Goal: Task Accomplishment & Management: Manage account settings

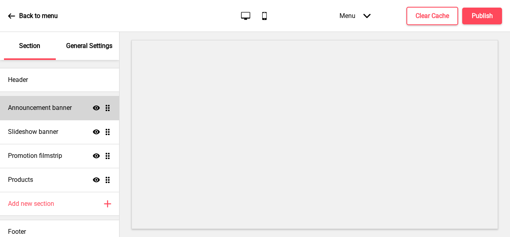
click at [29, 116] on div "Announcement banner Show Drag" at bounding box center [59, 108] width 119 height 24
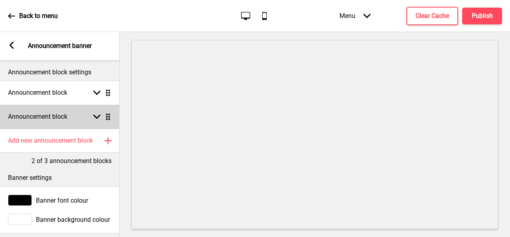
click at [91, 116] on div "Arrow down Drag" at bounding box center [100, 116] width 22 height 7
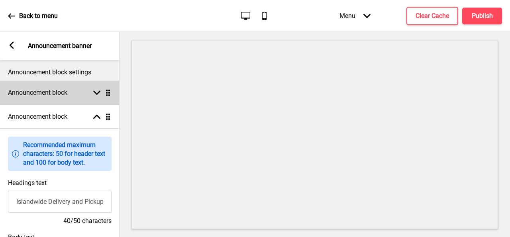
click at [101, 86] on div "Announcement block Arrow down Drag" at bounding box center [60, 93] width 120 height 24
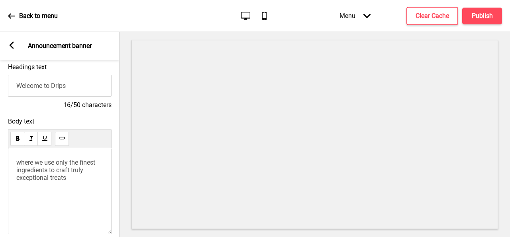
scroll to position [92, 0]
click at [74, 181] on p "where we use only the finest ingredients to craft truly exceptional treats" at bounding box center [59, 169] width 87 height 23
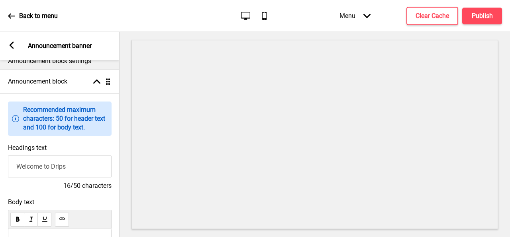
scroll to position [0, 0]
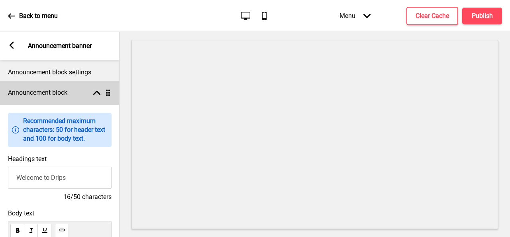
click at [99, 95] on rect at bounding box center [96, 92] width 7 height 7
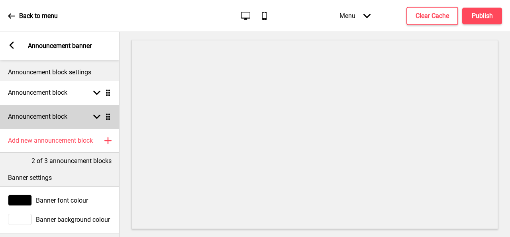
click at [73, 114] on div "Announcement block Arrow down Drag" at bounding box center [60, 116] width 120 height 24
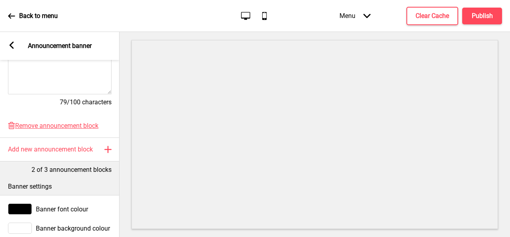
scroll to position [254, 0]
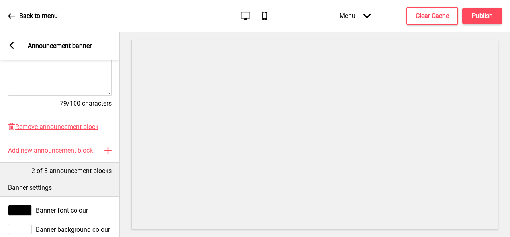
click at [13, 45] on rect at bounding box center [11, 44] width 7 height 7
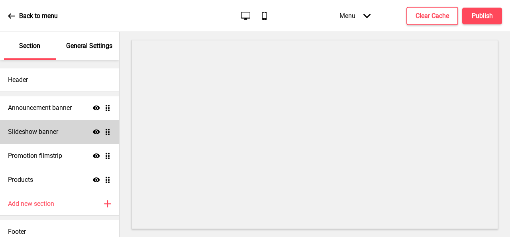
scroll to position [7, 0]
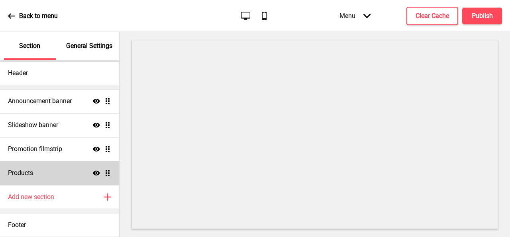
click at [59, 164] on div "Products Show Drag" at bounding box center [59, 173] width 119 height 24
select select "side"
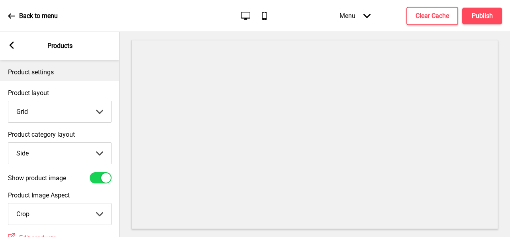
click at [14, 46] on rect at bounding box center [11, 44] width 7 height 7
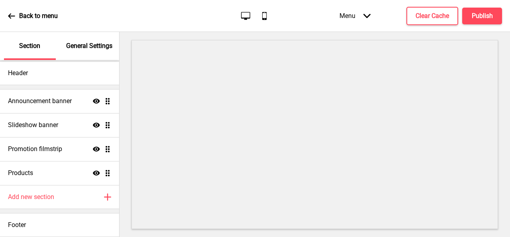
click at [11, 12] on div "Back to menu" at bounding box center [33, 16] width 50 height 22
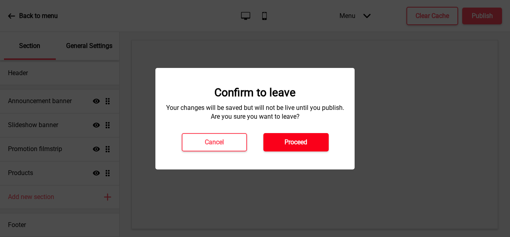
click at [304, 142] on h4 "Proceed" at bounding box center [296, 142] width 23 height 9
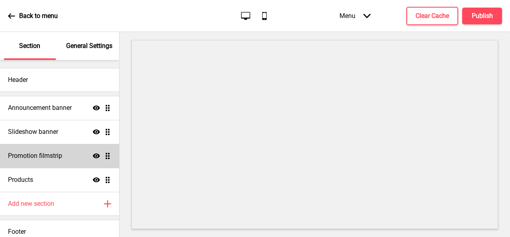
scroll to position [7, 0]
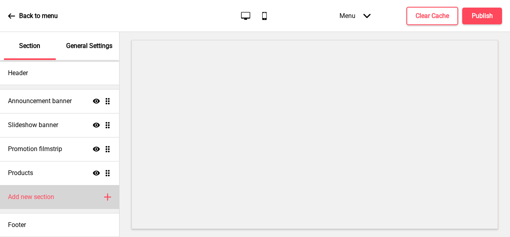
click at [61, 200] on div "Add new section Plus" at bounding box center [59, 197] width 119 height 24
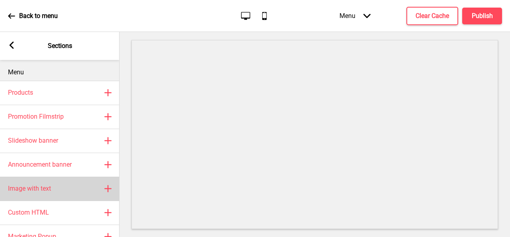
click at [53, 185] on div "Image with text Plus" at bounding box center [60, 188] width 120 height 24
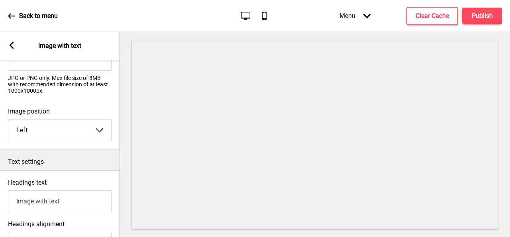
scroll to position [111, 0]
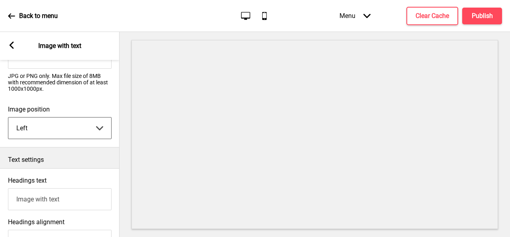
click at [96, 131] on select "Left Right" at bounding box center [59, 127] width 103 height 21
click at [95, 107] on label "Image position" at bounding box center [60, 109] width 104 height 8
click at [95, 117] on select "Left Right" at bounding box center [59, 127] width 103 height 21
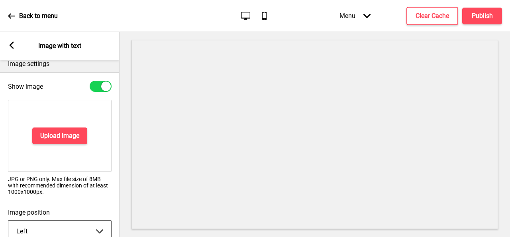
scroll to position [0, 0]
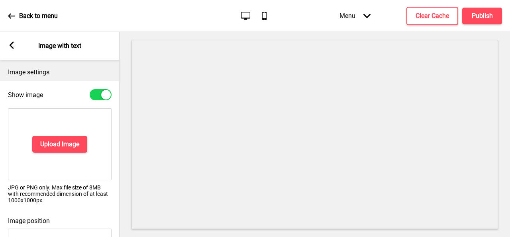
click at [14, 43] on rect at bounding box center [11, 44] width 7 height 7
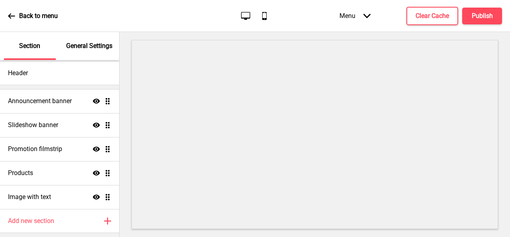
click at [7, 18] on div "Back to menu Desktop Mobile Menu Arrow down Product Page Store Information Chec…" at bounding box center [255, 16] width 510 height 32
click at [8, 17] on icon at bounding box center [11, 15] width 7 height 7
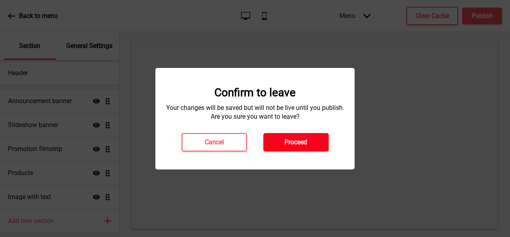
click at [280, 144] on button "Proceed" at bounding box center [296, 142] width 65 height 18
